Goal: Information Seeking & Learning: Learn about a topic

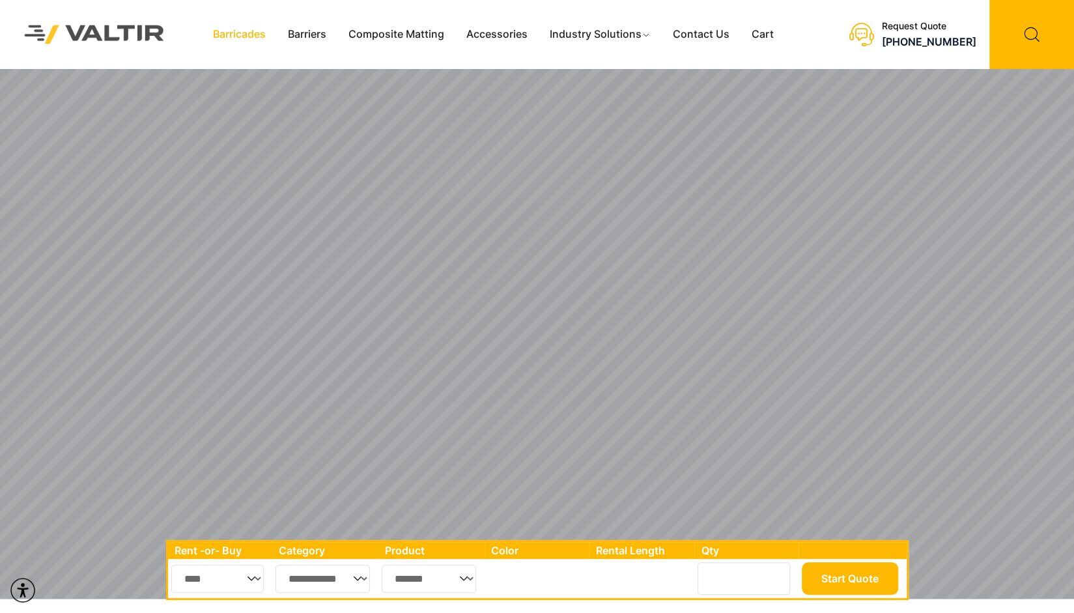
click at [238, 40] on link "Barricades" at bounding box center [239, 35] width 75 height 20
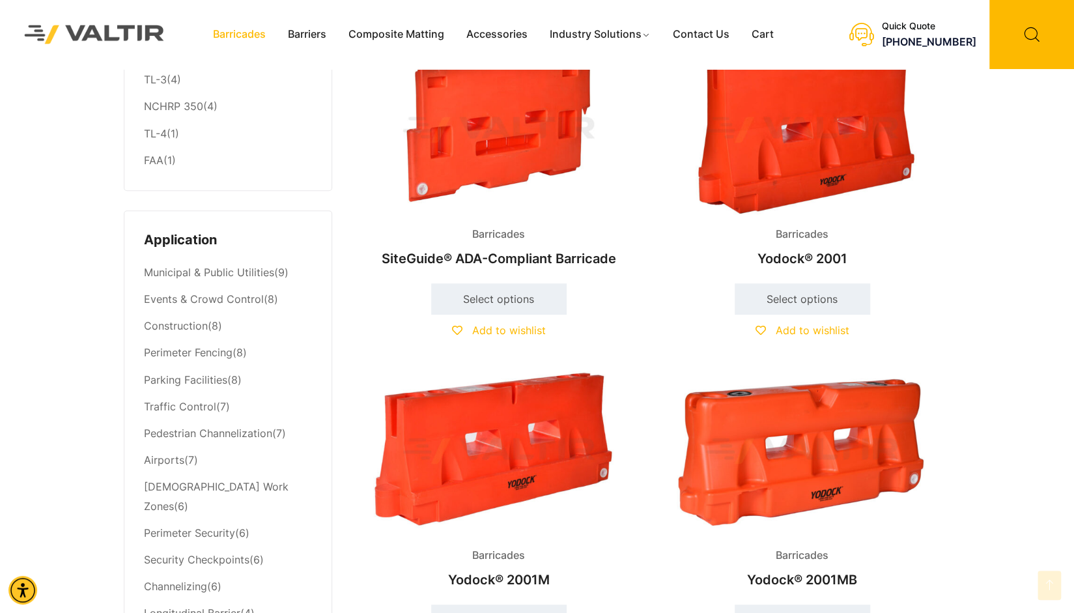
scroll to position [586, 0]
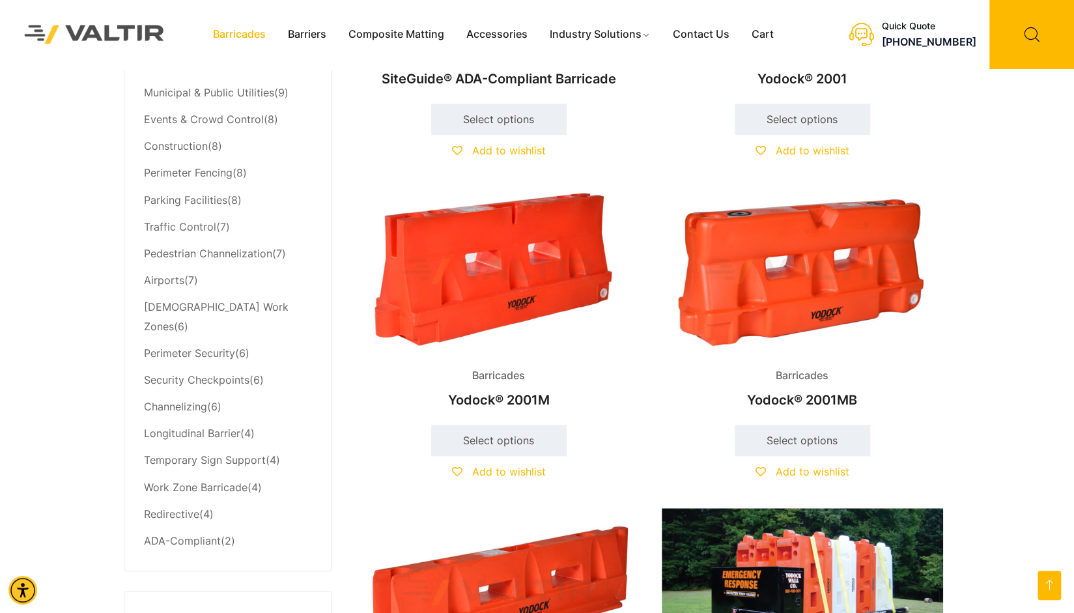
click at [795, 282] on img at bounding box center [802, 271] width 281 height 169
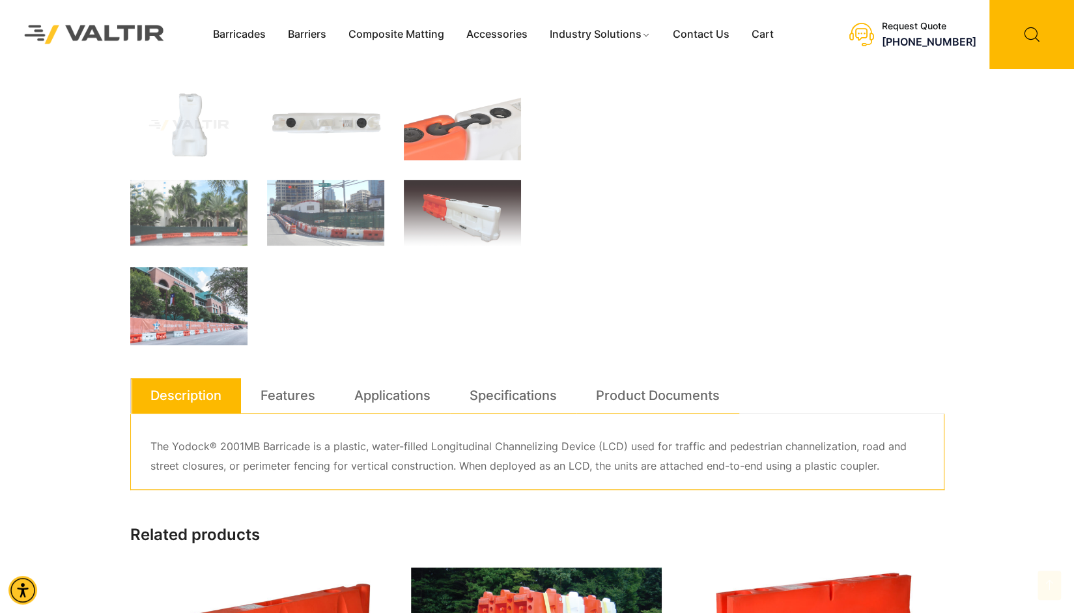
scroll to position [455, 0]
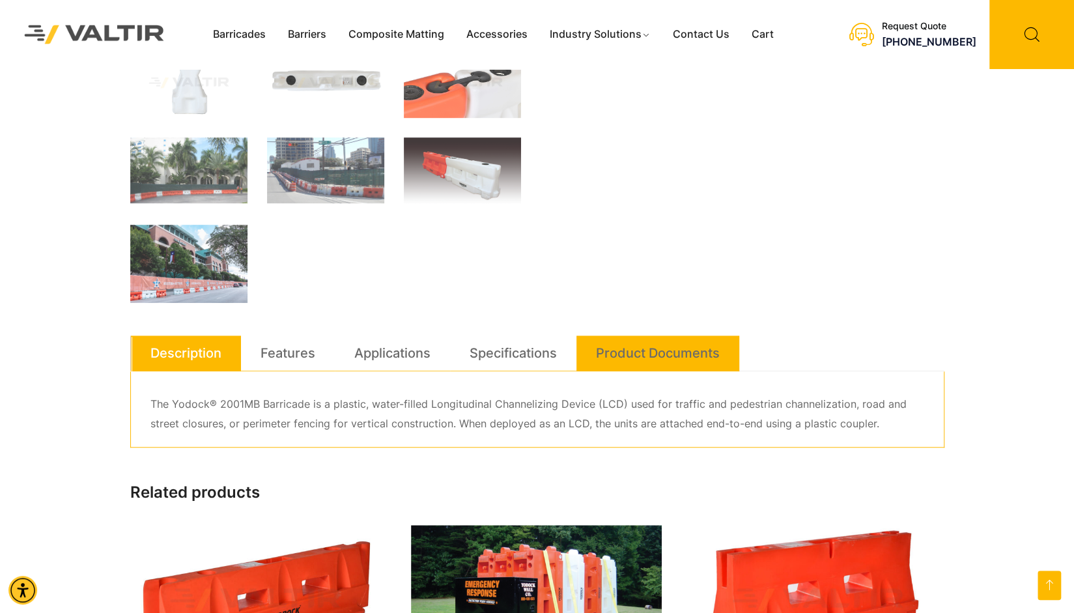
click at [685, 348] on link "Product Documents" at bounding box center [658, 352] width 124 height 35
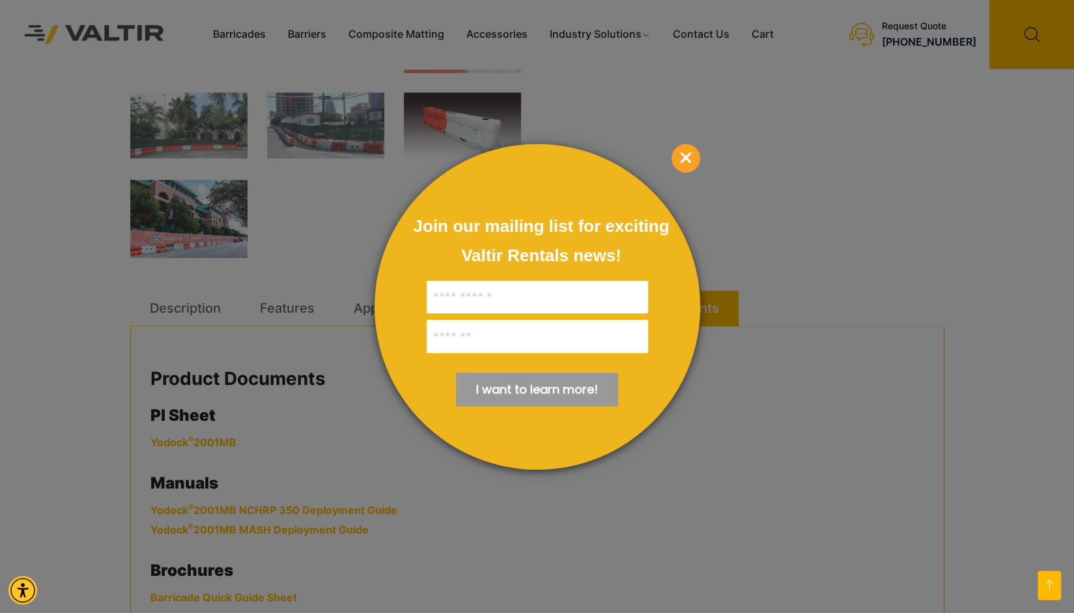
scroll to position [585, 0]
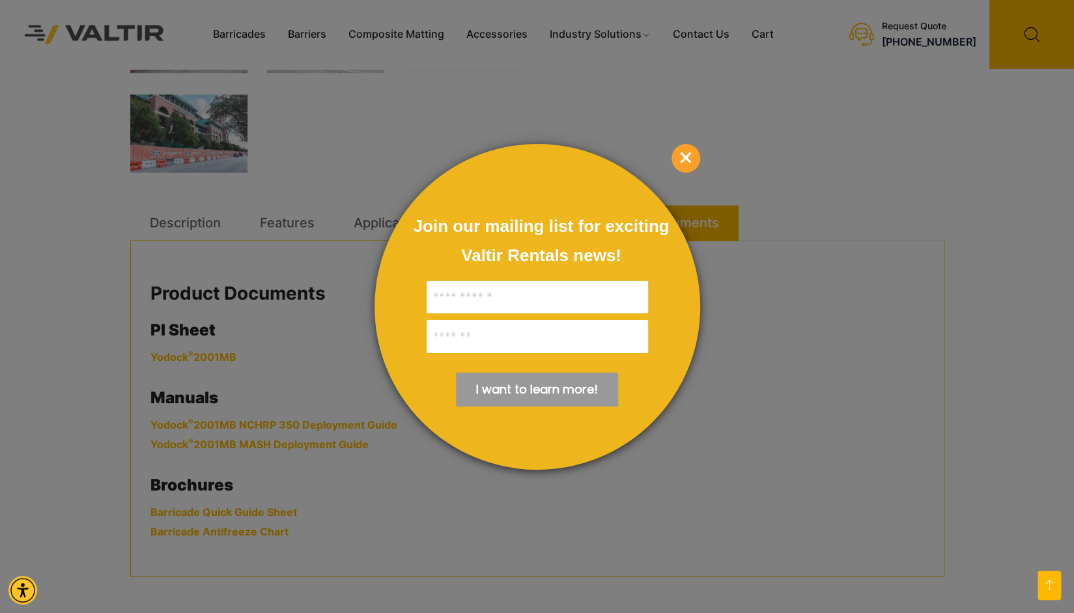
click at [680, 156] on span "×" at bounding box center [685, 158] width 29 height 29
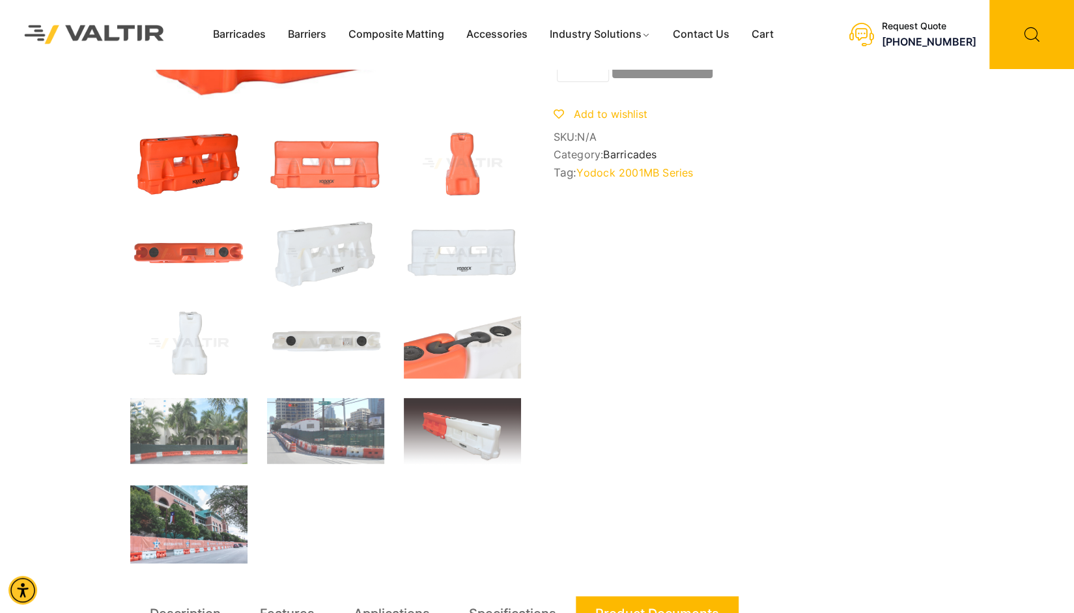
scroll to position [0, 0]
